Goal: Task Accomplishment & Management: Use online tool/utility

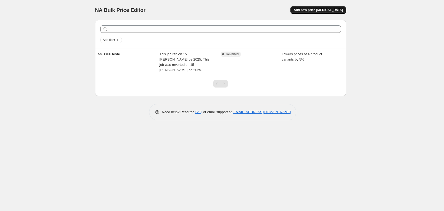
click at [325, 10] on span "Add new price [MEDICAL_DATA]" at bounding box center [317, 10] width 49 height 4
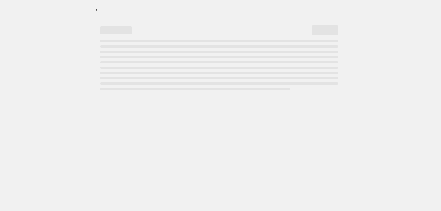
select select "percentage"
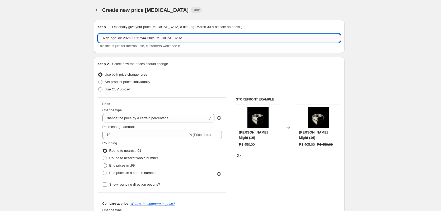
click at [137, 37] on input "16 de ago. de 2025, 00:57:44 Price change job" at bounding box center [219, 38] width 242 height 8
type input "154"
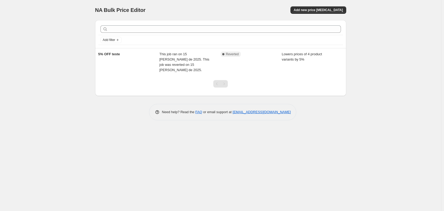
click at [328, 6] on div "NA Bulk Price Editor. This page is ready NA Bulk Price Editor Add new price cha…" at bounding box center [220, 10] width 251 height 20
click at [326, 10] on span "Add new price change job" at bounding box center [317, 10] width 49 height 4
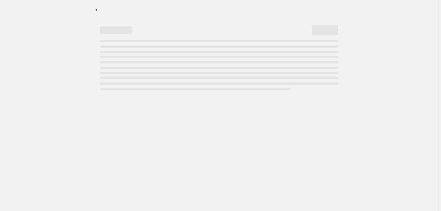
select select "percentage"
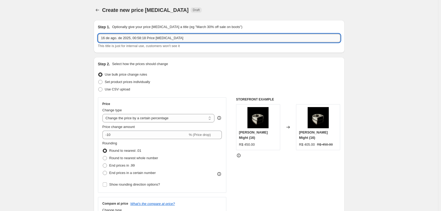
click at [135, 39] on input "16 de ago. de 2025, 00:58:18 Price change job" at bounding box center [219, 38] width 242 height 8
type input "15% OFF - Ressaca de Aniversário (16 e [DATE])"
click at [125, 131] on input "-10" at bounding box center [144, 134] width 85 height 8
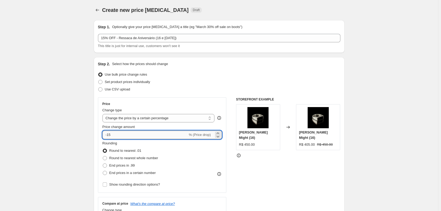
click at [144, 133] on input "-15" at bounding box center [144, 134] width 85 height 8
type input "-15"
click at [111, 159] on span "Round to nearest whole number" at bounding box center [133, 158] width 49 height 4
click at [103, 156] on input "Round to nearest whole number" at bounding box center [103, 156] width 0 height 0
radio input "true"
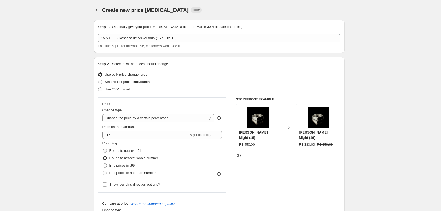
click at [119, 150] on span "Round to nearest .01" at bounding box center [125, 150] width 32 height 4
click at [103, 149] on input "Round to nearest .01" at bounding box center [103, 148] width 0 height 0
radio input "true"
click at [118, 164] on span "End prices in .99" at bounding box center [122, 165] width 26 height 4
click at [103, 163] on input "End prices in .99" at bounding box center [103, 163] width 0 height 0
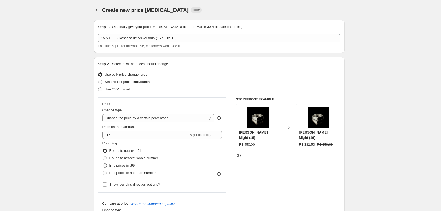
radio input "true"
click at [120, 150] on span "Round to nearest .01" at bounding box center [125, 150] width 32 height 4
click at [103, 149] on input "Round to nearest .01" at bounding box center [103, 148] width 0 height 0
radio input "true"
click at [121, 157] on span "Round to nearest whole number" at bounding box center [133, 158] width 49 height 4
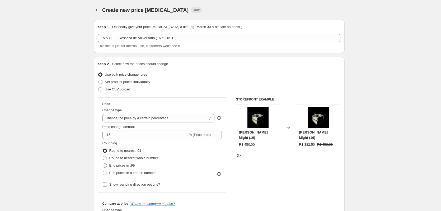
click at [103, 156] on input "Round to nearest whole number" at bounding box center [103, 156] width 0 height 0
radio input "true"
click at [125, 150] on span "Round to nearest .01" at bounding box center [125, 150] width 32 height 4
click at [103, 149] on input "Round to nearest .01" at bounding box center [103, 148] width 0 height 0
radio input "true"
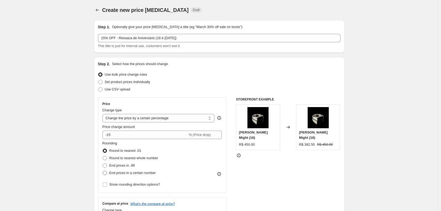
click at [130, 172] on span "End prices in a certain number" at bounding box center [132, 173] width 46 height 4
click at [103, 171] on input "End prices in a certain number" at bounding box center [103, 171] width 0 height 0
radio input "true"
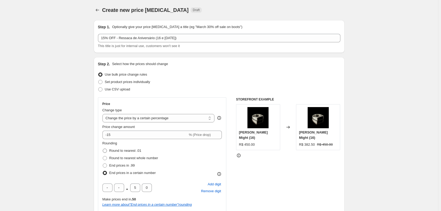
click at [125, 152] on span "Round to nearest .01" at bounding box center [125, 150] width 32 height 4
click at [103, 149] on input "Round to nearest .01" at bounding box center [103, 148] width 0 height 0
radio input "true"
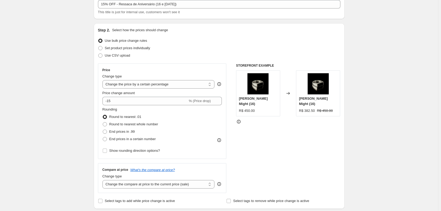
scroll to position [53, 0]
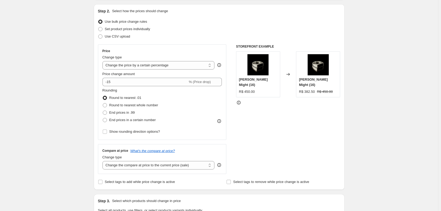
click at [54, 7] on div "Create new price change job. This page is ready Create new price change job Dra…" at bounding box center [219, 211] width 438 height 528
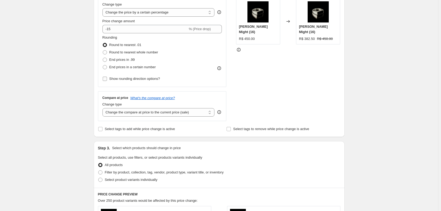
scroll to position [79, 0]
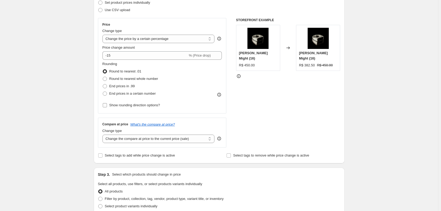
click at [105, 107] on input "Show rounding direction options?" at bounding box center [105, 105] width 4 height 4
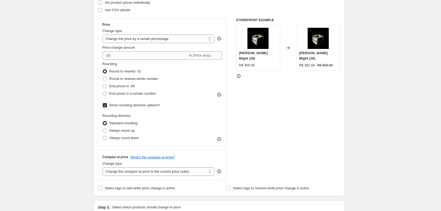
click at [106, 105] on input "Show rounding direction options?" at bounding box center [105, 105] width 4 height 4
checkbox input "false"
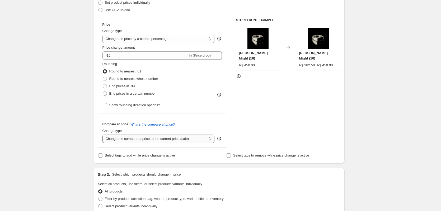
click at [189, 139] on select "Change the compare at price to the current price (sale) Change the compare at p…" at bounding box center [158, 138] width 112 height 8
click at [104, 134] on select "Change the compare at price to the current price (sale) Change the compare at p…" at bounding box center [158, 138] width 112 height 8
click at [152, 138] on select "Change the compare at price to the current price (sale) Change the compare at p…" at bounding box center [158, 138] width 112 height 8
select select "ep"
click at [104, 134] on select "Change the compare at price to the current price (sale) Change the compare at p…" at bounding box center [158, 138] width 112 height 8
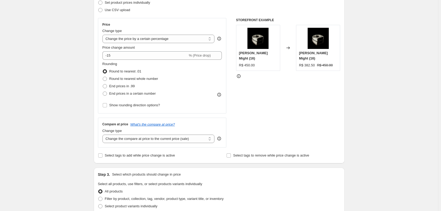
click at [73, 111] on div "Create new price change job. This page is ready Create new price change job Dra…" at bounding box center [219, 185] width 438 height 528
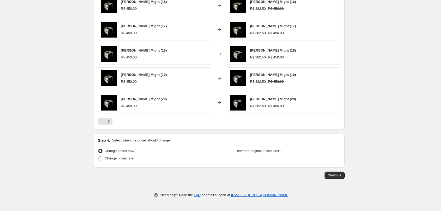
scroll to position [317, 0]
click at [232, 152] on input "Revert to original prices later?" at bounding box center [231, 150] width 4 height 4
checkbox input "true"
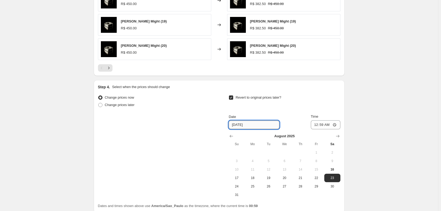
click at [256, 127] on input "8/23/2025" at bounding box center [254, 124] width 51 height 8
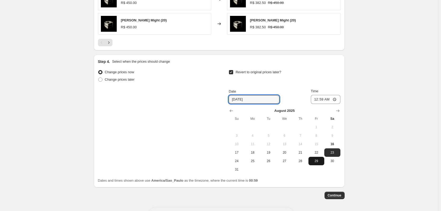
scroll to position [416, 0]
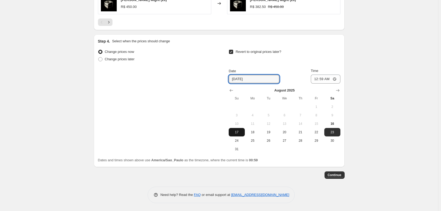
click at [241, 131] on span "17" at bounding box center [237, 132] width 12 height 4
type input "[DATE]"
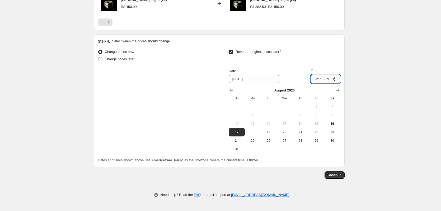
click at [331, 78] on input "00:59" at bounding box center [326, 78] width 30 height 9
click at [325, 78] on input "00:59" at bounding box center [326, 78] width 30 height 9
type input "23:59"
click at [338, 173] on span "Continue" at bounding box center [335, 175] width 14 height 4
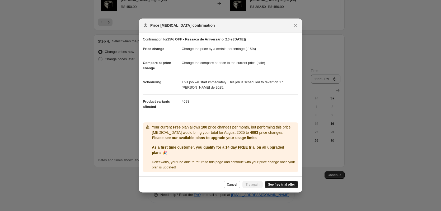
click at [283, 184] on span "See free trial offer" at bounding box center [281, 184] width 27 height 4
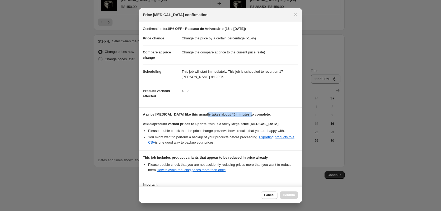
drag, startPoint x: 201, startPoint y: 115, endPoint x: 246, endPoint y: 115, distance: 44.6
click at [246, 115] on b "A price change job like this usually takes about 46 minutes to complete." at bounding box center [207, 114] width 128 height 4
click at [251, 115] on b "A price change job like this usually takes about 46 minutes to complete." at bounding box center [207, 114] width 128 height 4
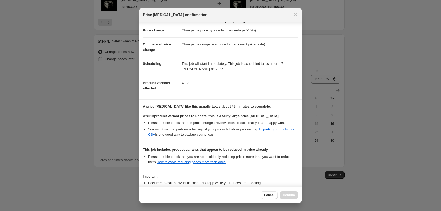
scroll to position [46, 0]
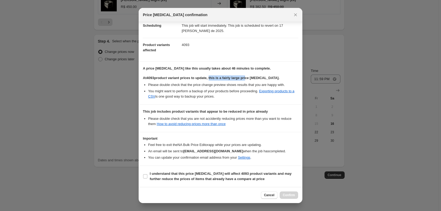
drag, startPoint x: 209, startPoint y: 77, endPoint x: 245, endPoint y: 78, distance: 35.9
click at [245, 78] on b "At 4093 product variant prices to update, this is a fairly large price change j…" at bounding box center [211, 78] width 137 height 4
click at [146, 176] on input "I understand that this price change job will affect 4093 product variants and m…" at bounding box center [145, 176] width 4 height 4
checkbox input "true"
click at [289, 194] on span "Confirm" at bounding box center [289, 195] width 12 height 4
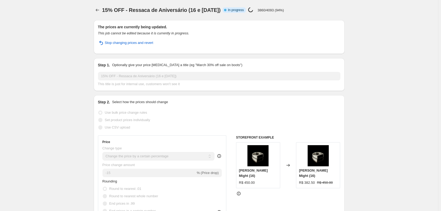
click at [279, 10] on p "3860/4093 (94%)" at bounding box center [270, 10] width 26 height 4
click at [295, 9] on div "15% OFF - Ressaca de Aniversário (16 e 17/08/2025) Info Partially complete In p…" at bounding box center [207, 9] width 210 height 7
click at [284, 9] on p "3860/4093 (94%)" at bounding box center [270, 10] width 26 height 4
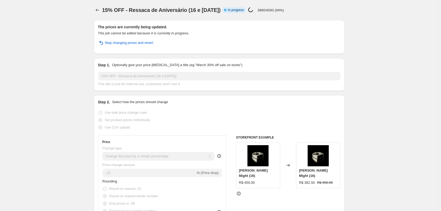
click at [269, 10] on p "3860/4093 (94%)" at bounding box center [270, 10] width 26 height 4
click at [236, 26] on h2 "The prices are currently being updated." at bounding box center [219, 26] width 242 height 5
click at [278, 10] on p "3860/4093 (94%)" at bounding box center [270, 10] width 26 height 4
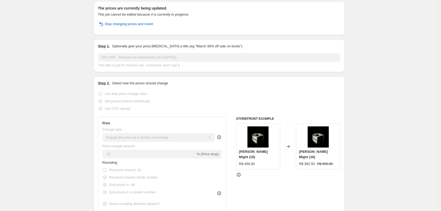
scroll to position [158, 0]
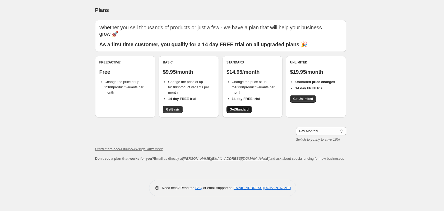
click at [241, 109] on span "Get Standard" at bounding box center [238, 109] width 19 height 4
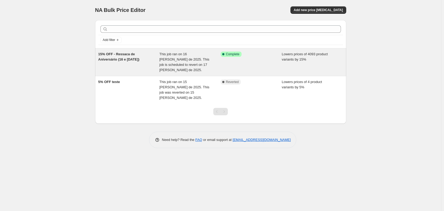
click at [175, 59] on span "This job ran on 16 de agosto de 2025. This job is scheduled to revert on 17 de …" at bounding box center [184, 62] width 50 height 20
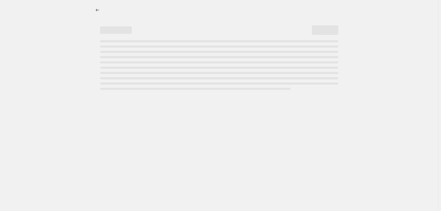
select select "percentage"
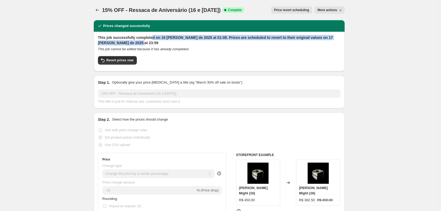
drag, startPoint x: 163, startPoint y: 38, endPoint x: 234, endPoint y: 41, distance: 71.3
click at [234, 41] on h2 "This job successfully completed on 16 [PERSON_NAME] de 2025 at 01:08. Prices ar…" at bounding box center [219, 40] width 242 height 11
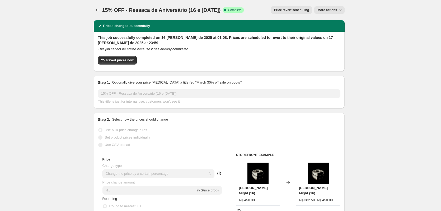
click at [341, 11] on icon "button" at bounding box center [340, 9] width 5 height 5
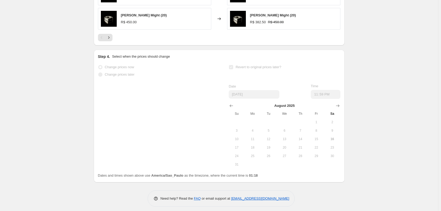
scroll to position [460, 0]
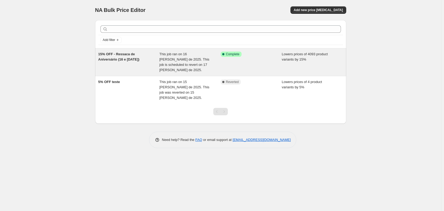
click at [272, 56] on div "Success Complete Complete" at bounding box center [246, 53] width 53 height 5
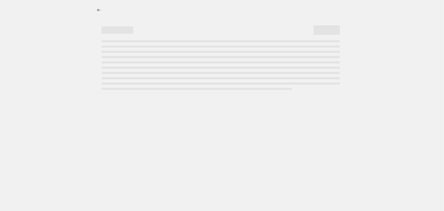
select select "percentage"
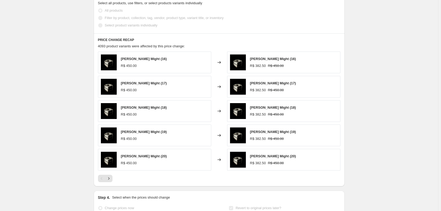
scroll to position [317, 0]
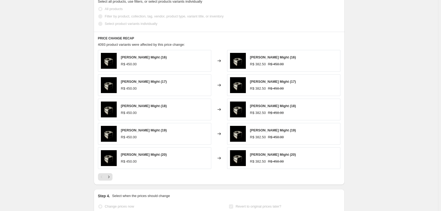
click at [156, 43] on span "4093 product variants were affected by this price change:" at bounding box center [141, 45] width 87 height 4
click at [157, 43] on span "4093 product variants were affected by this price change:" at bounding box center [141, 45] width 87 height 4
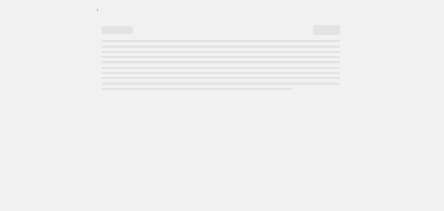
select select "percentage"
